Goal: Navigation & Orientation: Find specific page/section

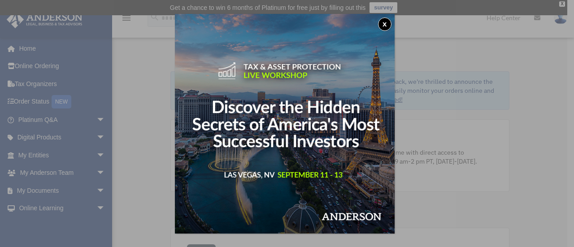
click at [389, 25] on button "x" at bounding box center [384, 23] width 13 height 13
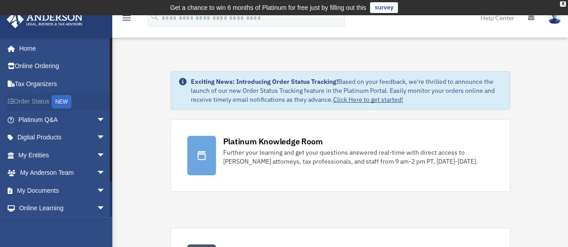
click at [44, 101] on link "Order Status NEW" at bounding box center [62, 102] width 113 height 18
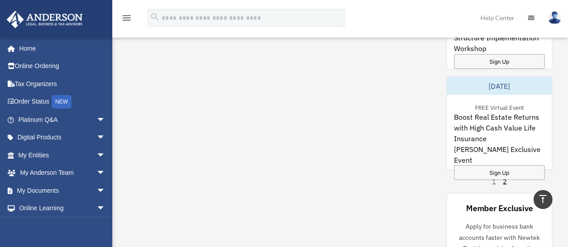
scroll to position [790, 0]
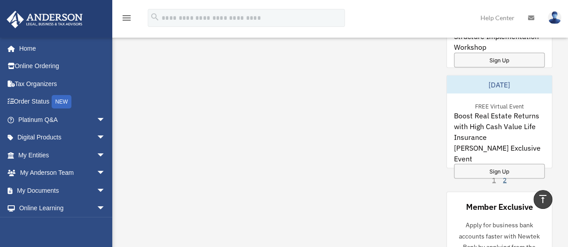
click at [502, 180] on link "2" at bounding box center [504, 179] width 4 height 9
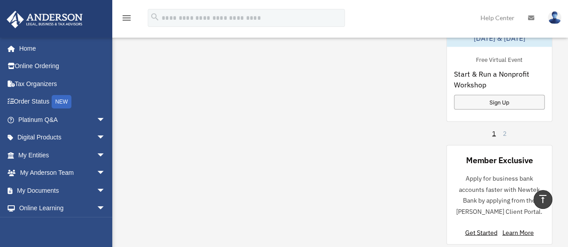
scroll to position [835, 0]
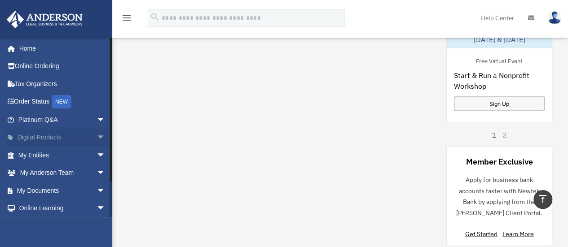
click at [57, 135] on link "Digital Products arrow_drop_down" at bounding box center [62, 138] width 113 height 18
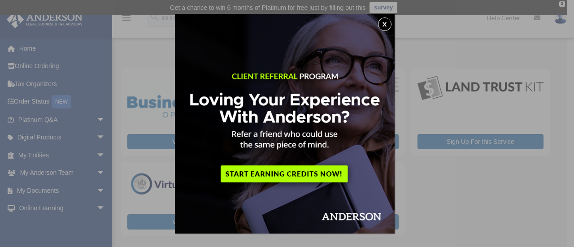
click at [389, 21] on button "x" at bounding box center [384, 23] width 13 height 13
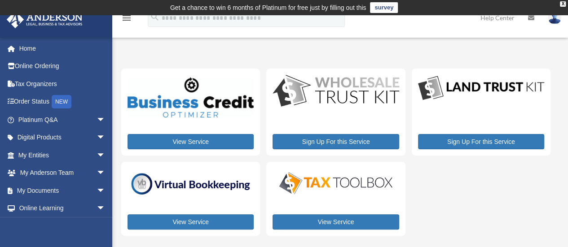
click at [400, 39] on div "My Services riverfishing2012@hotmail.com Sign Out riverfishing2012@hotmail.com …" at bounding box center [284, 142] width 568 height 209
click at [198, 185] on img at bounding box center [190, 183] width 126 height 27
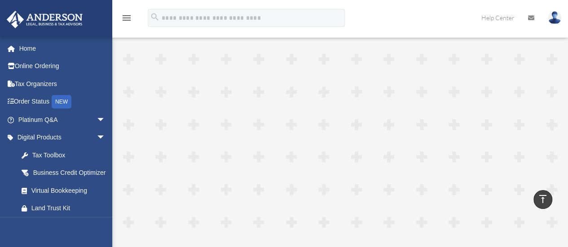
scroll to position [162, 0]
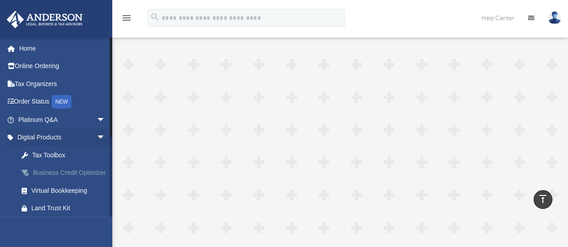
click at [70, 174] on div "Business Credit Optimizer" at bounding box center [69, 172] width 76 height 11
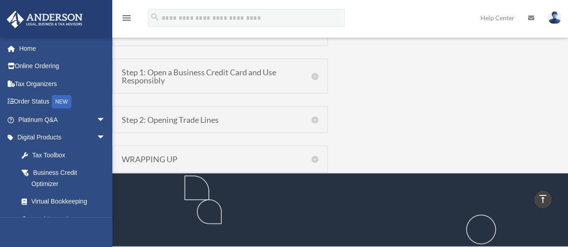
scroll to position [915, 0]
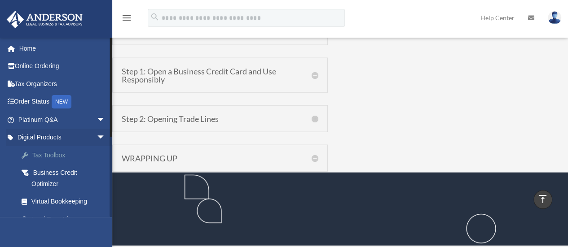
click at [56, 156] on div "Tax Toolbox" at bounding box center [69, 155] width 76 height 11
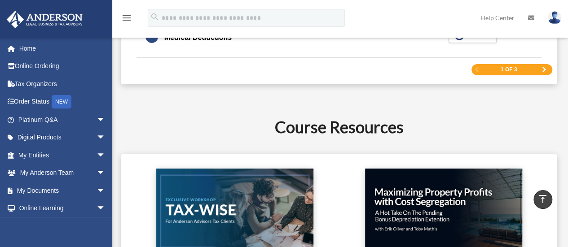
scroll to position [1543, 0]
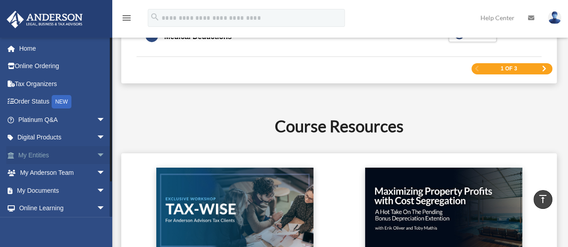
click at [69, 155] on link "My Entities arrow_drop_down" at bounding box center [62, 155] width 113 height 18
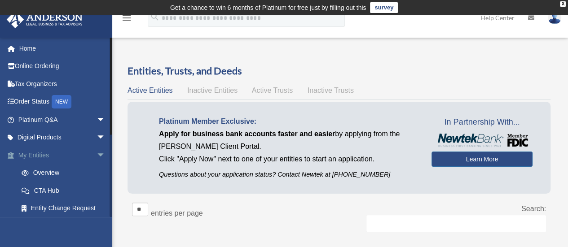
click at [56, 153] on link "My Entities arrow_drop_down" at bounding box center [62, 155] width 113 height 18
click at [96, 151] on span "arrow_drop_down" at bounding box center [105, 155] width 18 height 18
click at [96, 153] on span "arrow_drop_down" at bounding box center [105, 155] width 18 height 18
click at [96, 172] on span "arrow_drop_down" at bounding box center [105, 173] width 18 height 18
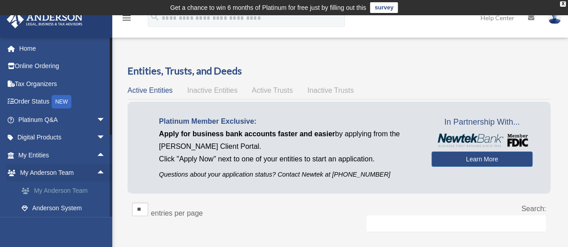
click at [66, 188] on link "My Anderson Team" at bounding box center [66, 191] width 106 height 18
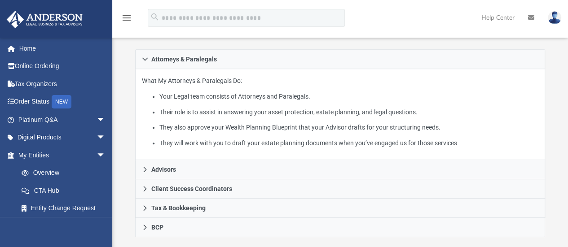
scroll to position [179, 0]
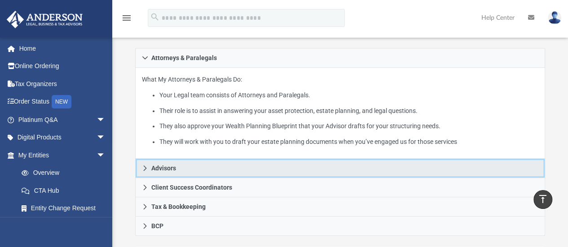
click at [143, 166] on icon at bounding box center [145, 168] width 6 height 6
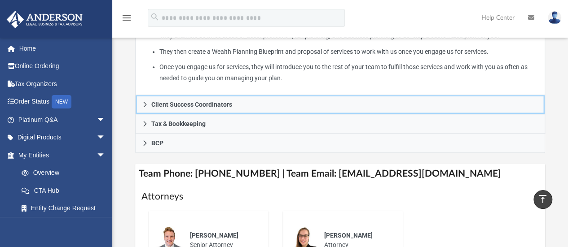
scroll to position [247, 0]
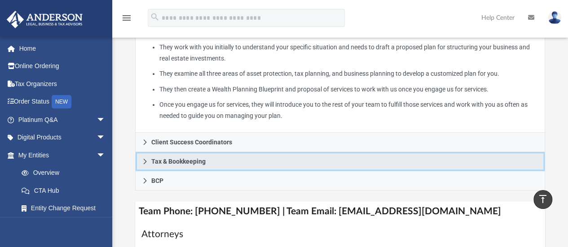
click at [144, 161] on icon at bounding box center [145, 161] width 6 height 6
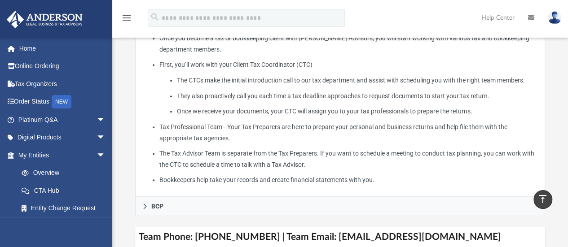
scroll to position [293, 0]
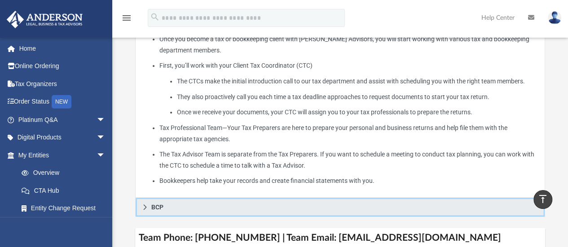
click at [143, 206] on icon at bounding box center [145, 207] width 6 height 6
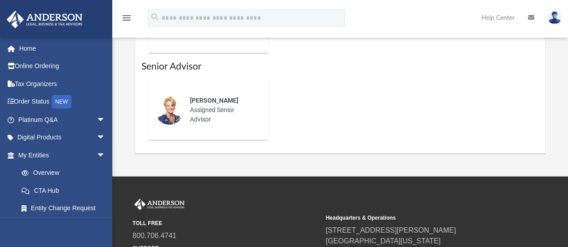
scroll to position [537, 0]
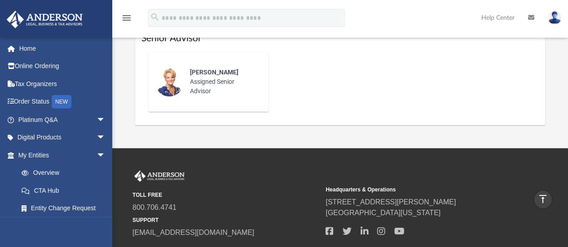
click at [208, 74] on span "Kendall Oleary" at bounding box center [214, 72] width 48 height 7
click at [223, 86] on div "Kendall Oleary Assigned Senior Advisor" at bounding box center [222, 81] width 79 height 41
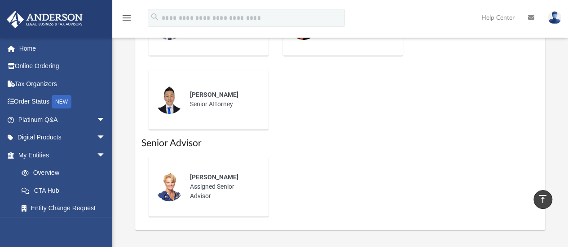
scroll to position [452, 0]
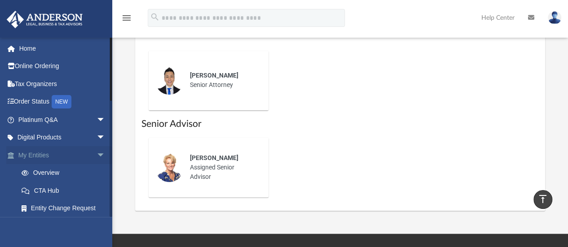
click at [96, 155] on span "arrow_drop_down" at bounding box center [105, 155] width 18 height 18
click at [66, 208] on link "Anderson System" at bounding box center [66, 209] width 106 height 18
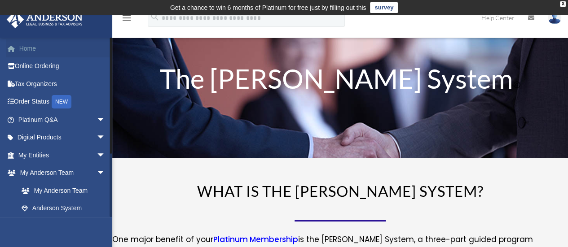
click at [30, 48] on link "Home" at bounding box center [62, 48] width 113 height 18
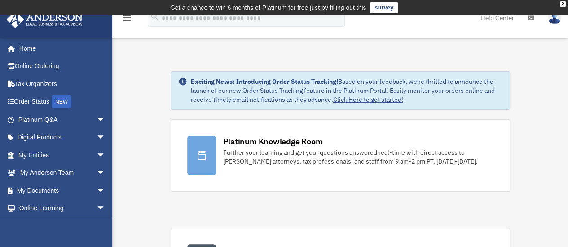
click at [560, 6] on div "X" at bounding box center [562, 3] width 6 height 5
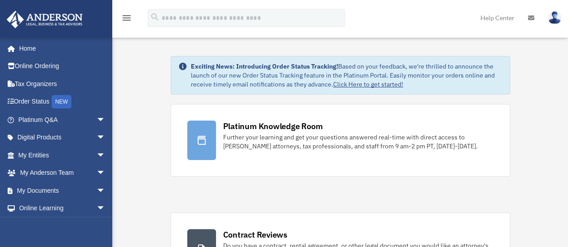
click at [555, 14] on img at bounding box center [553, 17] width 13 height 13
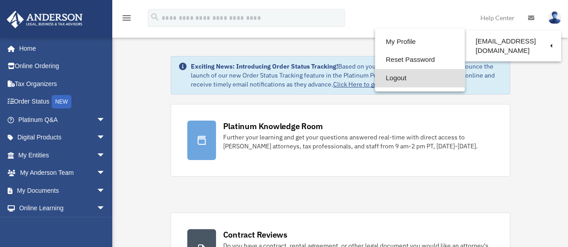
click at [396, 76] on link "Logout" at bounding box center [420, 78] width 90 height 18
